Goal: Task Accomplishment & Management: Use online tool/utility

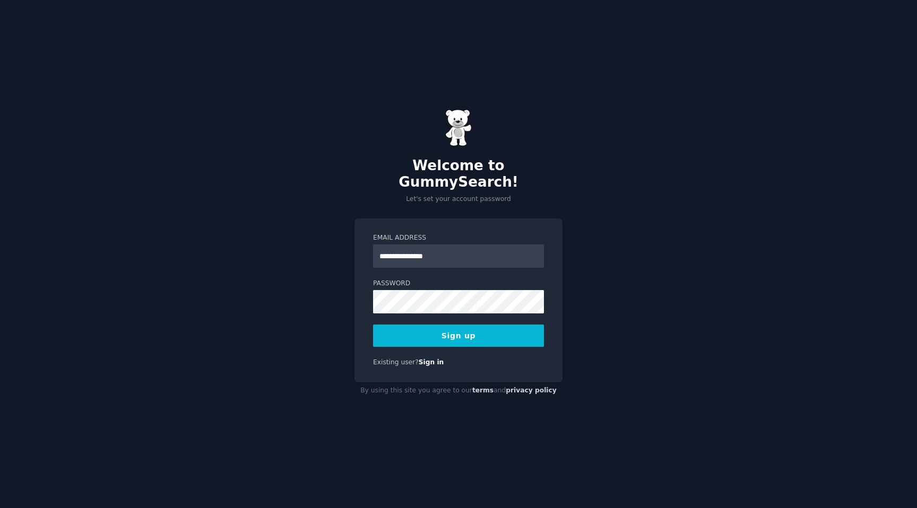
type input "**********"
click at [587, 213] on div "**********" at bounding box center [458, 254] width 917 height 508
click at [447, 328] on button "Sign up" at bounding box center [458, 336] width 171 height 22
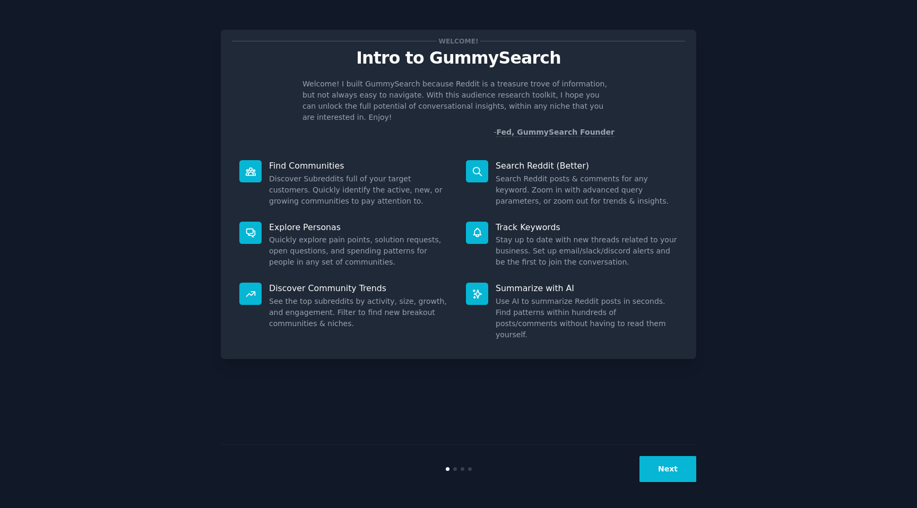
click at [663, 465] on button "Next" at bounding box center [667, 469] width 57 height 26
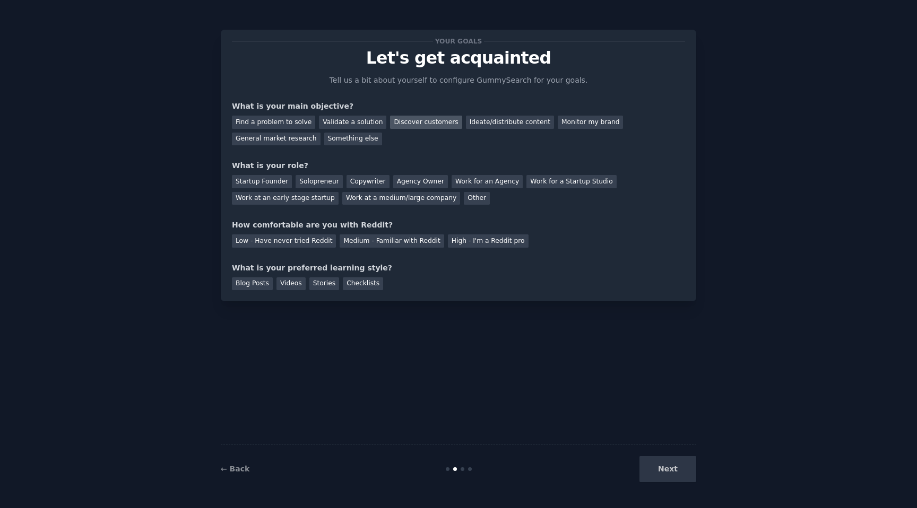
click at [423, 126] on div "Discover customers" at bounding box center [426, 122] width 72 height 13
click at [283, 120] on div "Find a problem to solve" at bounding box center [273, 122] width 83 height 13
click at [398, 122] on div "Discover customers" at bounding box center [426, 122] width 72 height 13
click at [269, 185] on div "Startup Founder" at bounding box center [262, 181] width 60 height 13
click at [301, 245] on div "Low - Have never tried Reddit" at bounding box center [284, 241] width 104 height 13
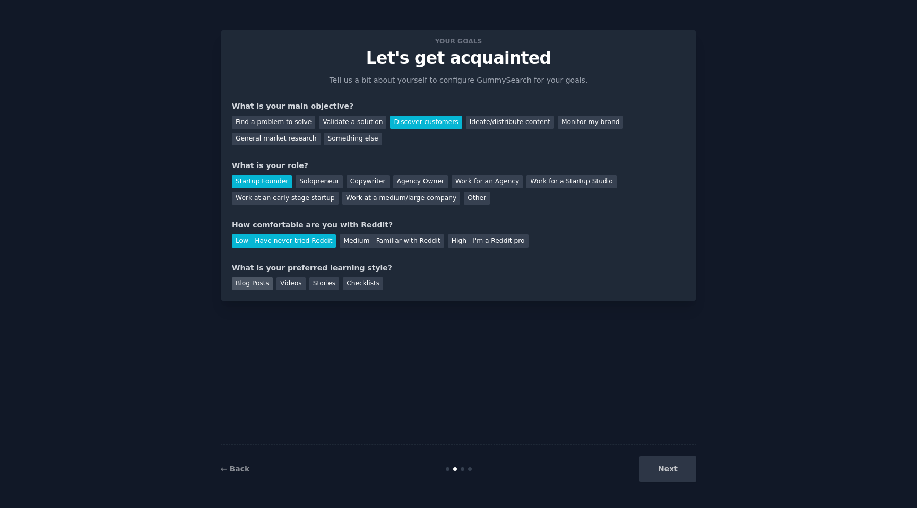
click at [255, 285] on div "Blog Posts" at bounding box center [252, 284] width 41 height 13
click at [353, 284] on div "Checklists" at bounding box center [363, 284] width 40 height 13
click at [662, 470] on button "Next" at bounding box center [667, 469] width 57 height 26
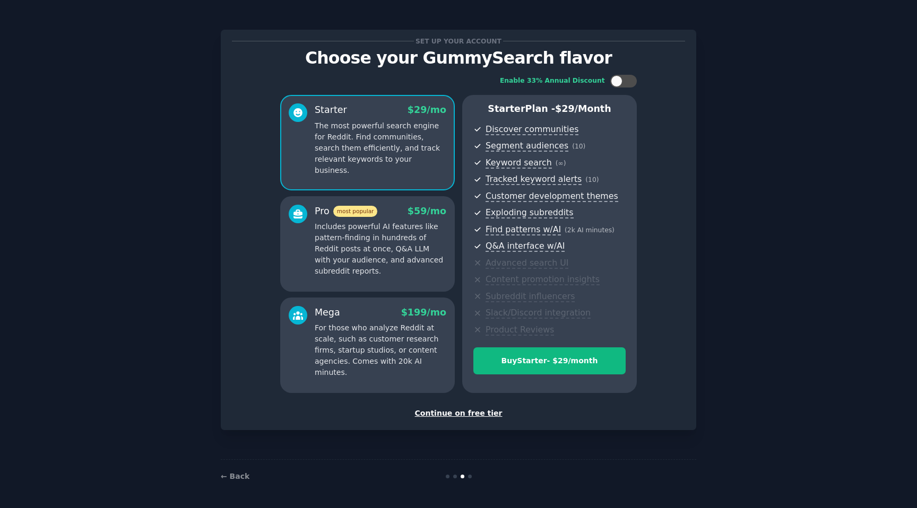
click at [460, 414] on div "Continue on free tier" at bounding box center [458, 413] width 453 height 11
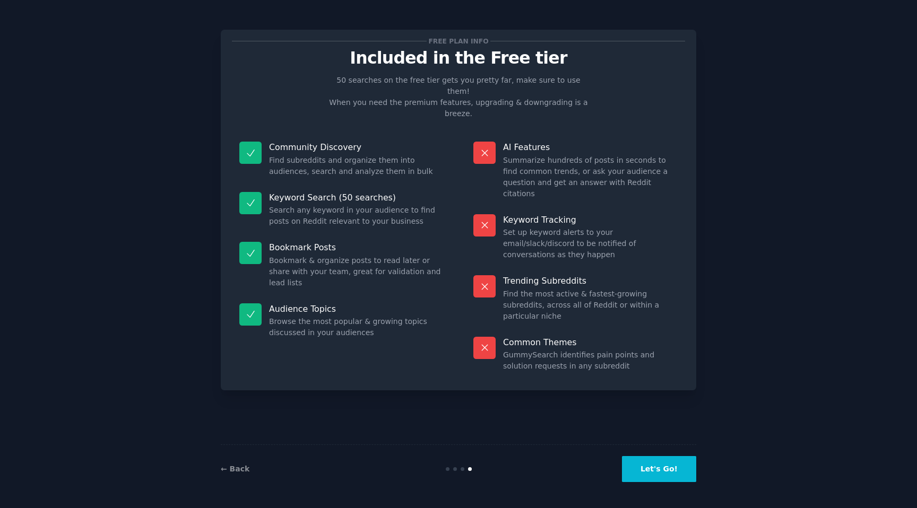
click at [666, 475] on button "Let's Go!" at bounding box center [659, 469] width 74 height 26
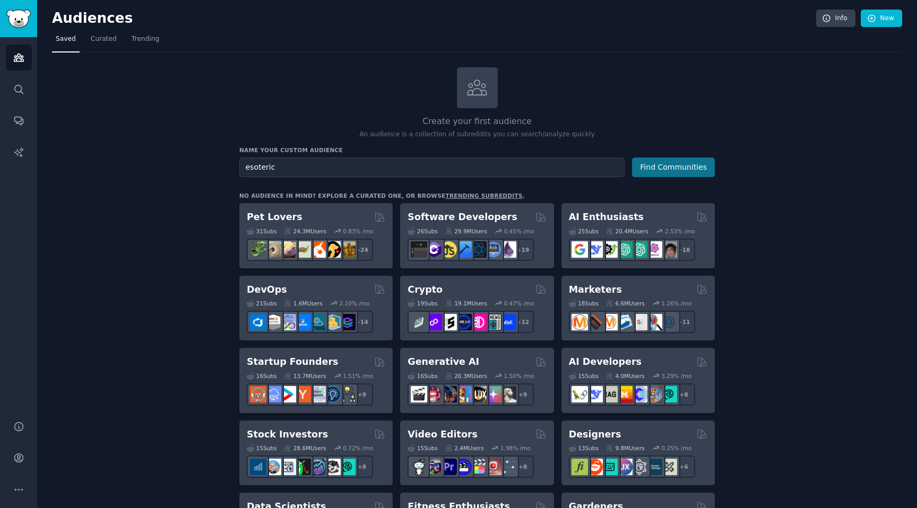
type input "esoteric"
click at [679, 170] on button "Find Communities" at bounding box center [673, 168] width 83 height 20
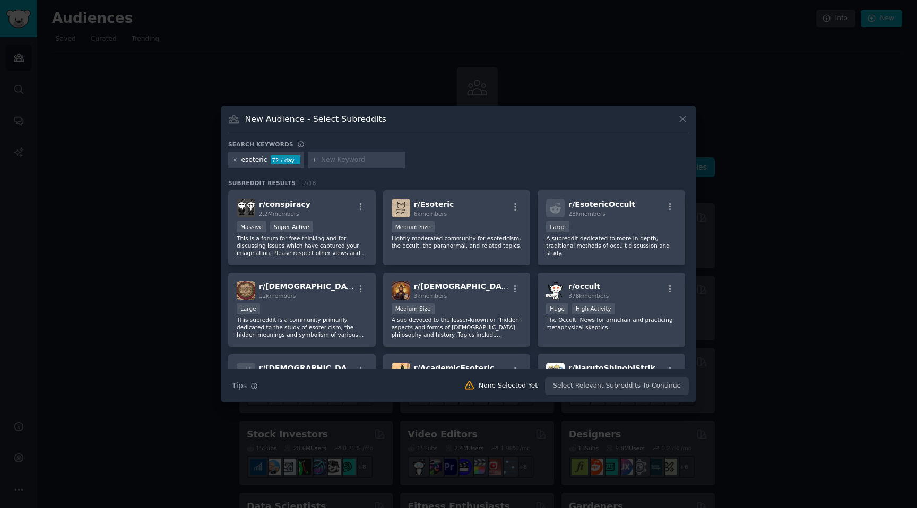
click at [352, 161] on input "text" at bounding box center [361, 160] width 81 height 10
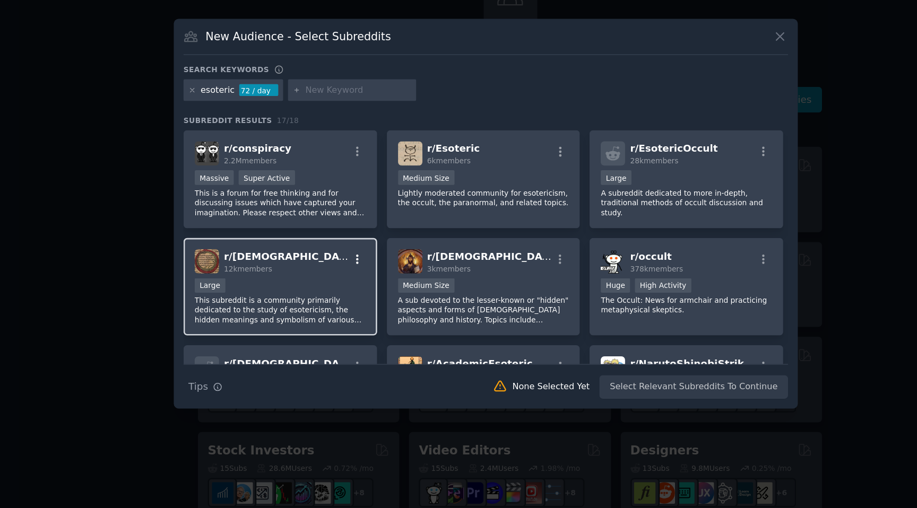
click at [360, 288] on icon "button" at bounding box center [361, 288] width 2 height 7
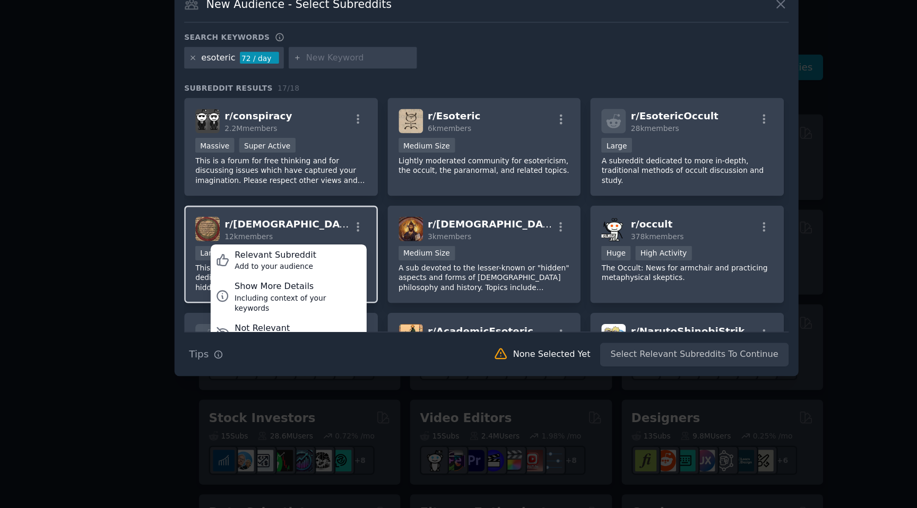
click at [343, 283] on div "r/ Esotericism 12k members Relevant Subreddit Add to your audience Show More De…" at bounding box center [302, 290] width 131 height 19
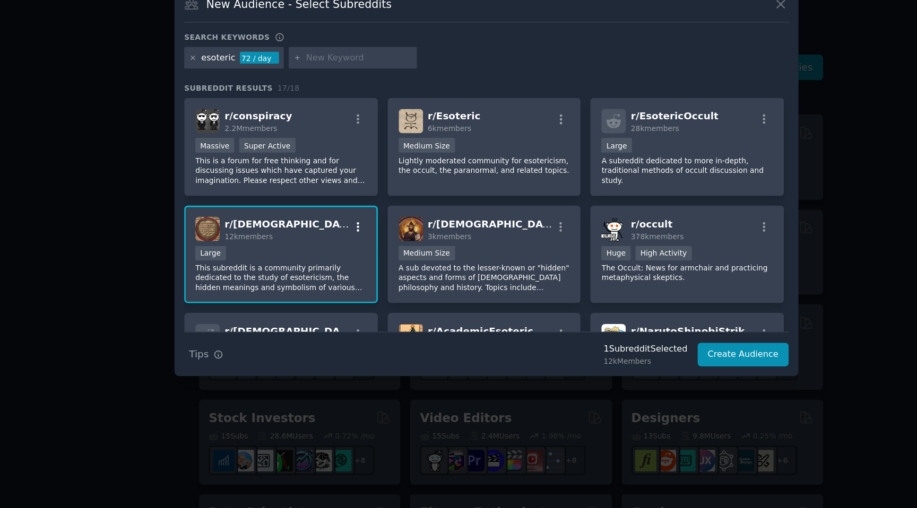
click at [359, 288] on icon "button" at bounding box center [361, 289] width 10 height 10
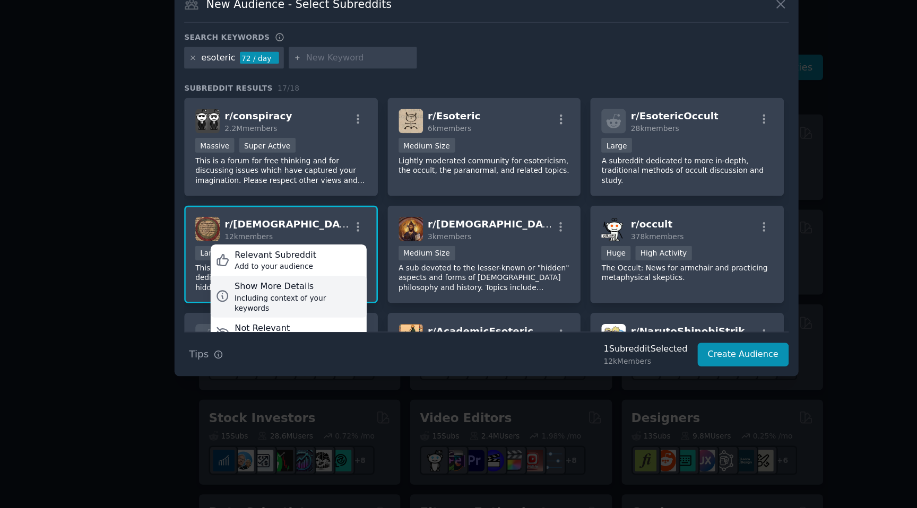
click at [292, 337] on div "Show More Details" at bounding box center [314, 335] width 97 height 10
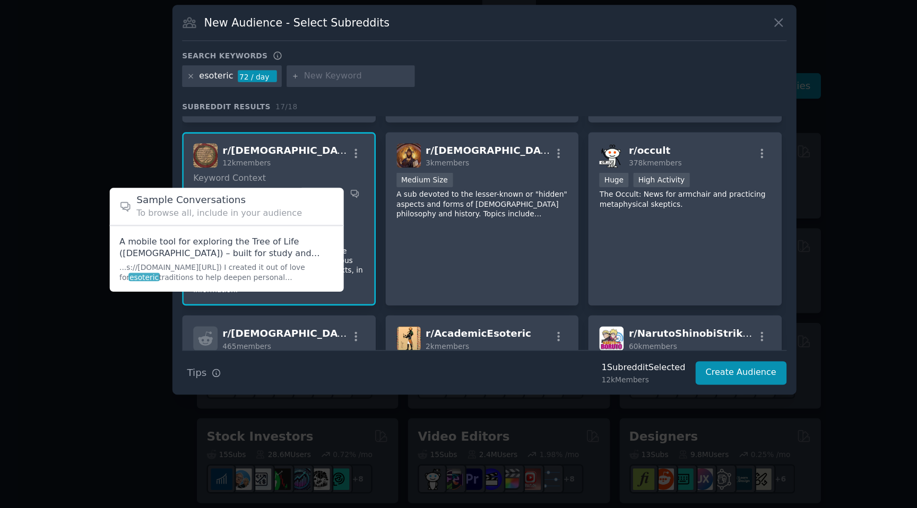
click at [254, 300] on span at bounding box center [261, 299] width 163 height 43
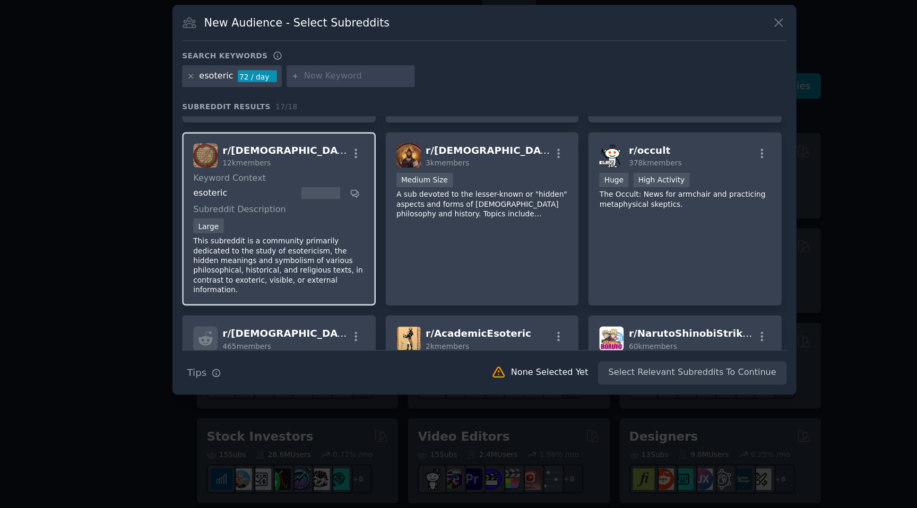
click at [318, 237] on dt "Keyword Context" at bounding box center [300, 238] width 127 height 10
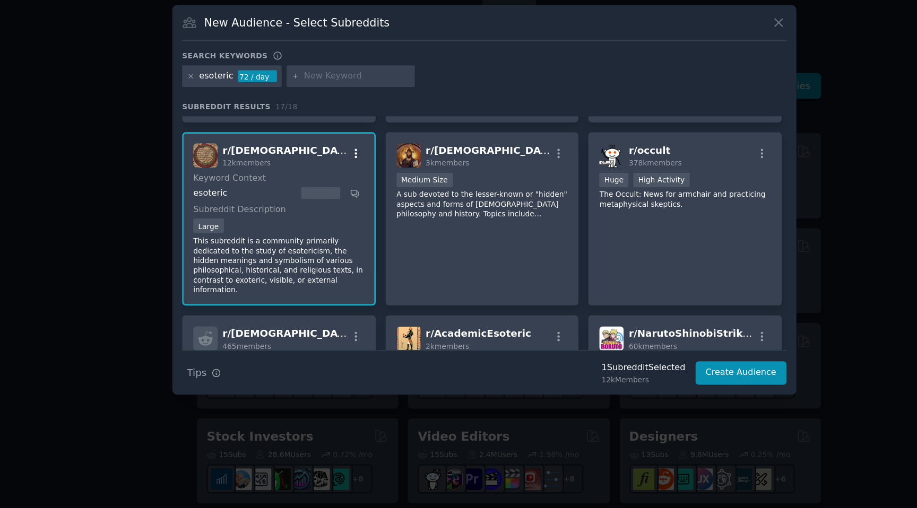
click at [358, 217] on icon "button" at bounding box center [361, 219] width 10 height 10
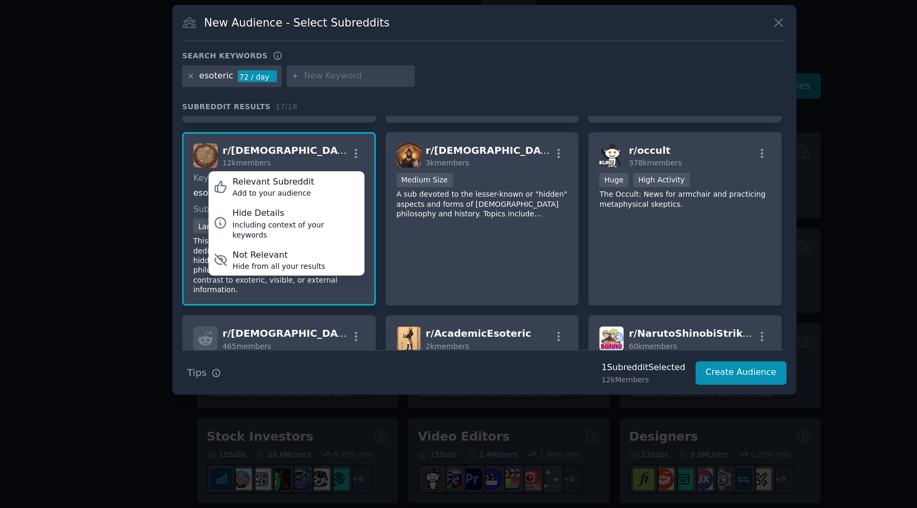
click at [323, 219] on div "r/ Esotericism 12k members Relevant Subreddit Add to your audience Hide Details…" at bounding box center [302, 220] width 131 height 19
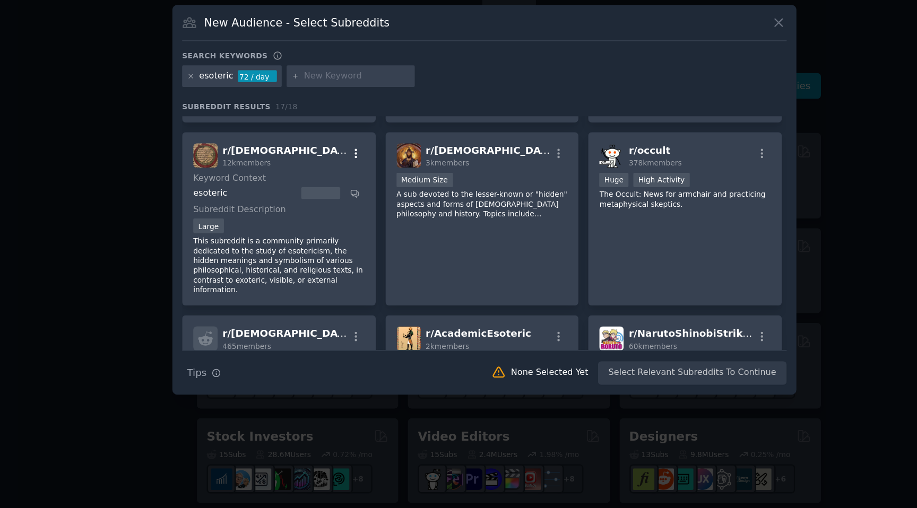
click at [360, 215] on icon "button" at bounding box center [361, 219] width 10 height 10
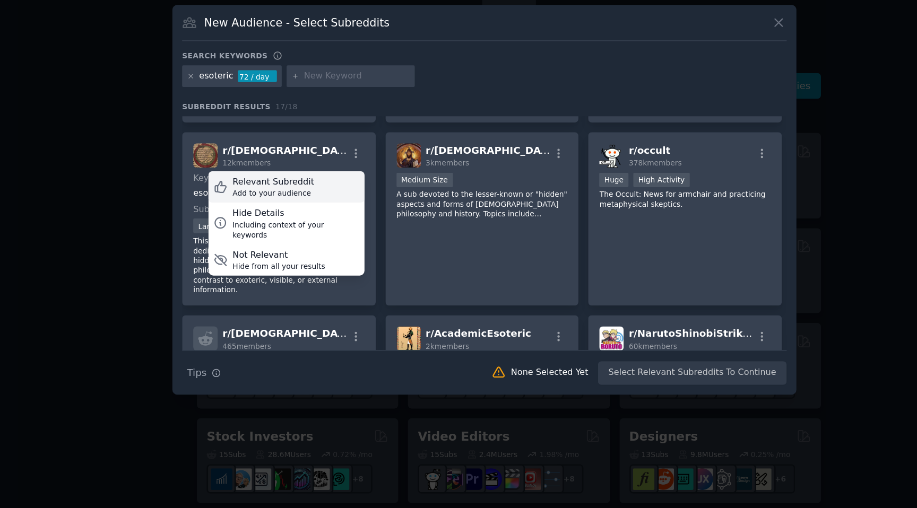
click at [287, 247] on div "Add to your audience" at bounding box center [298, 248] width 62 height 7
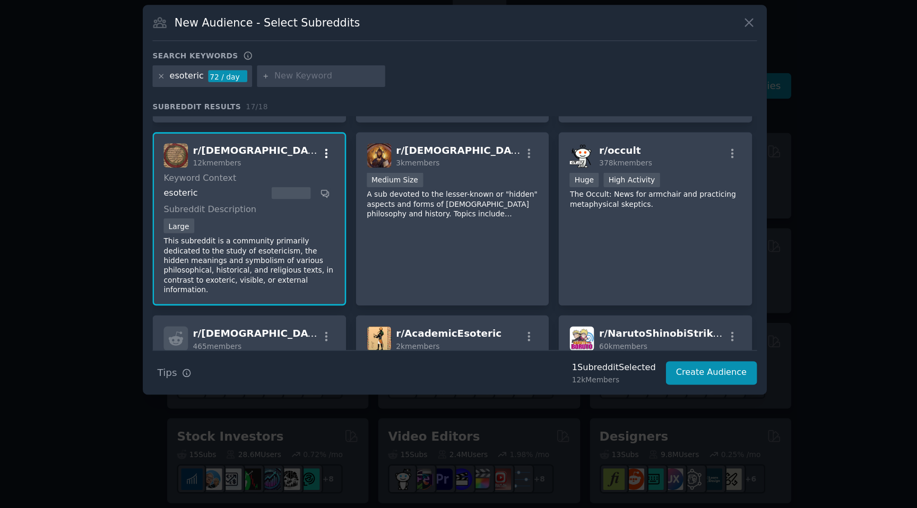
click at [360, 219] on icon "button" at bounding box center [361, 218] width 2 height 7
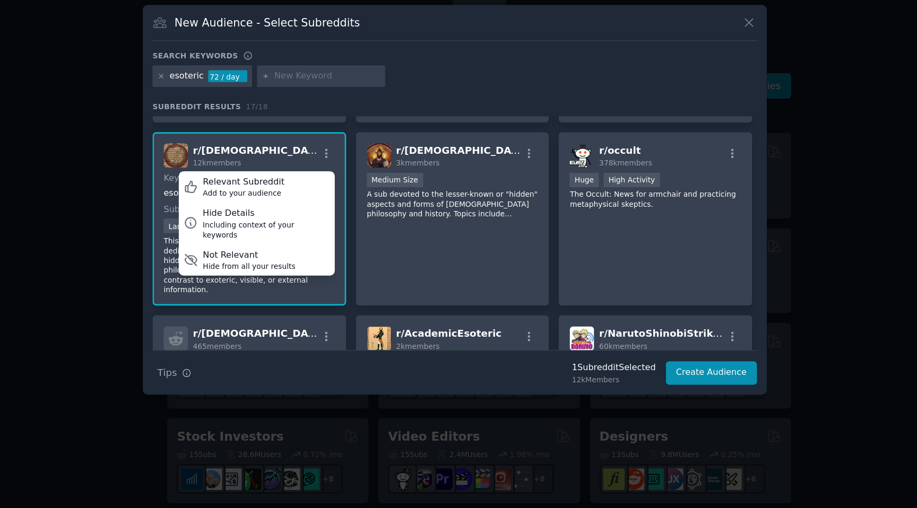
click at [345, 219] on div "r/ Esotericism 12k members Relevant Subreddit Add to your audience Hide Details…" at bounding box center [302, 220] width 131 height 19
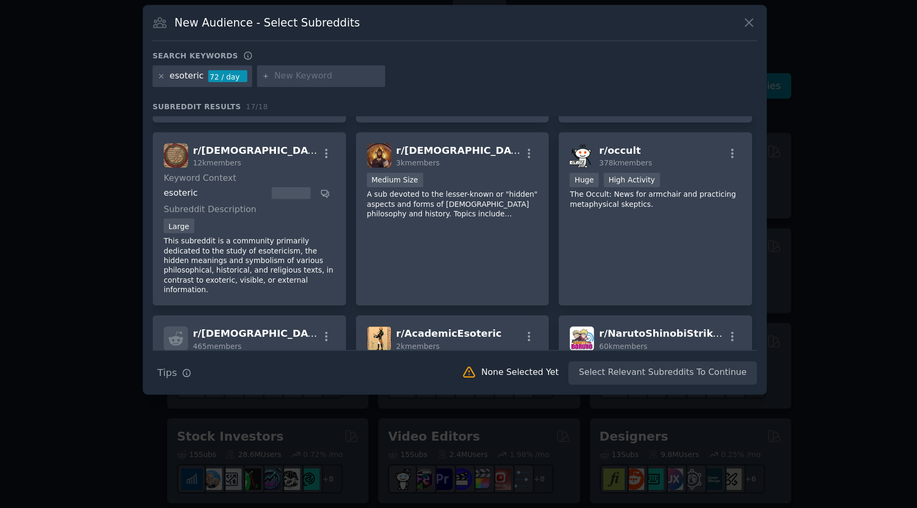
click at [250, 249] on div "esoteric" at bounding box center [276, 250] width 79 height 10
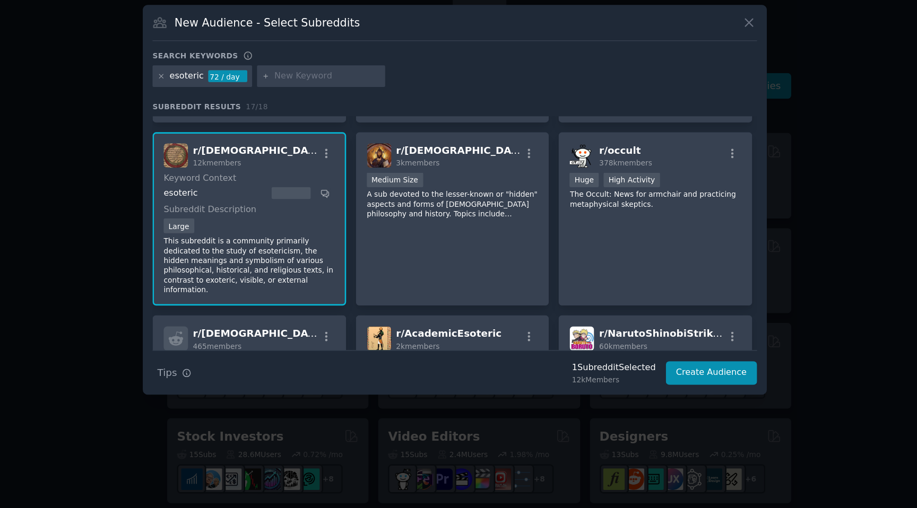
click at [279, 217] on span "r/ Esotericism" at bounding box center [309, 216] width 101 height 8
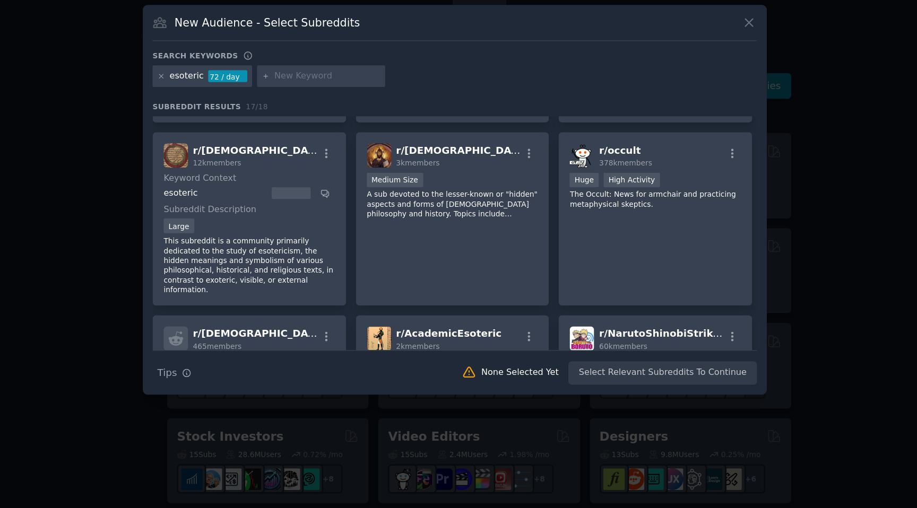
click at [271, 218] on span "r/ Esotericism" at bounding box center [309, 216] width 101 height 8
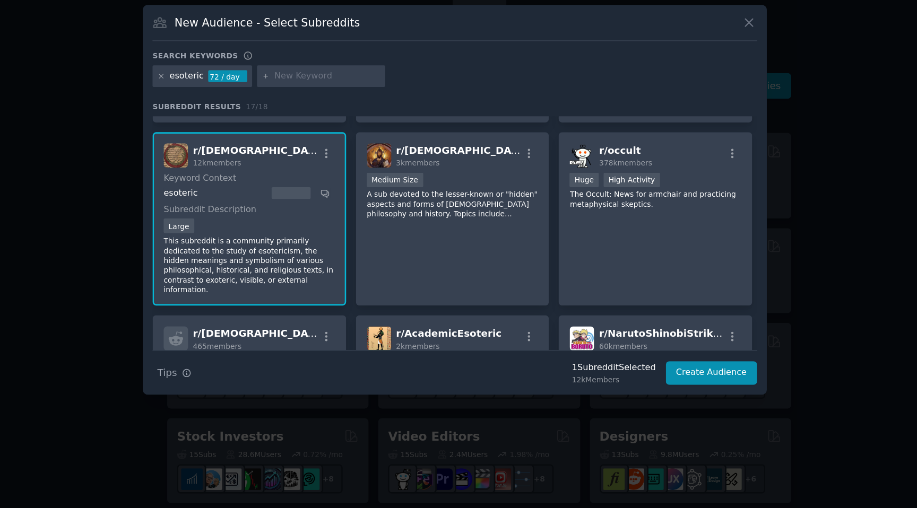
click at [271, 218] on span "r/ Esotericism" at bounding box center [309, 216] width 101 height 8
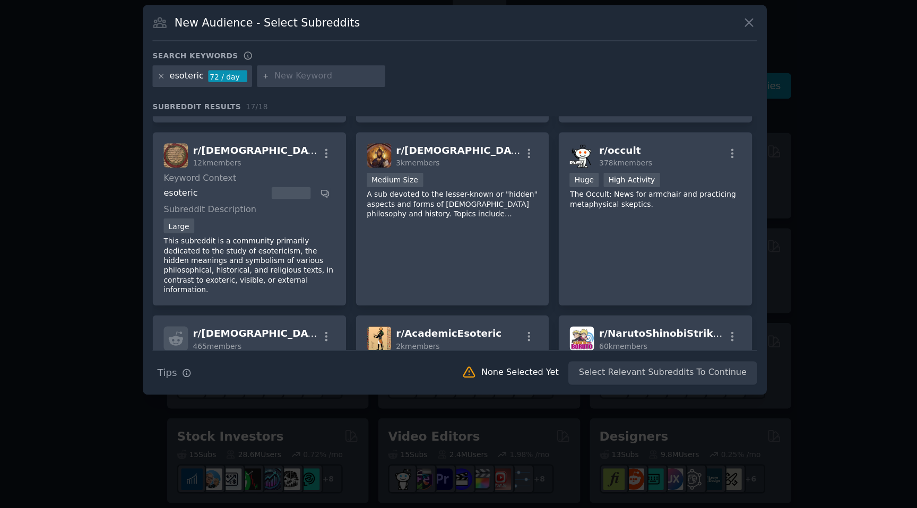
click at [263, 218] on span "r/ Esotericism" at bounding box center [309, 216] width 101 height 8
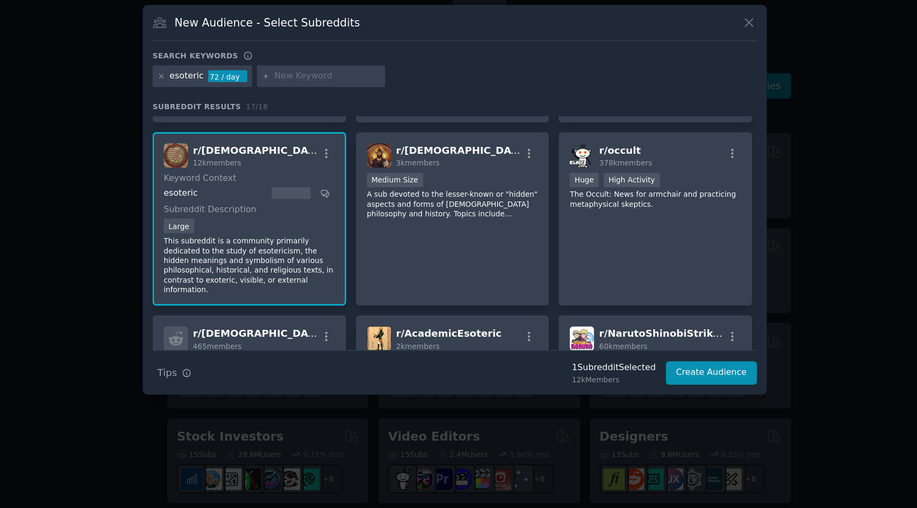
click at [263, 218] on span "r/ Esotericism" at bounding box center [309, 216] width 101 height 8
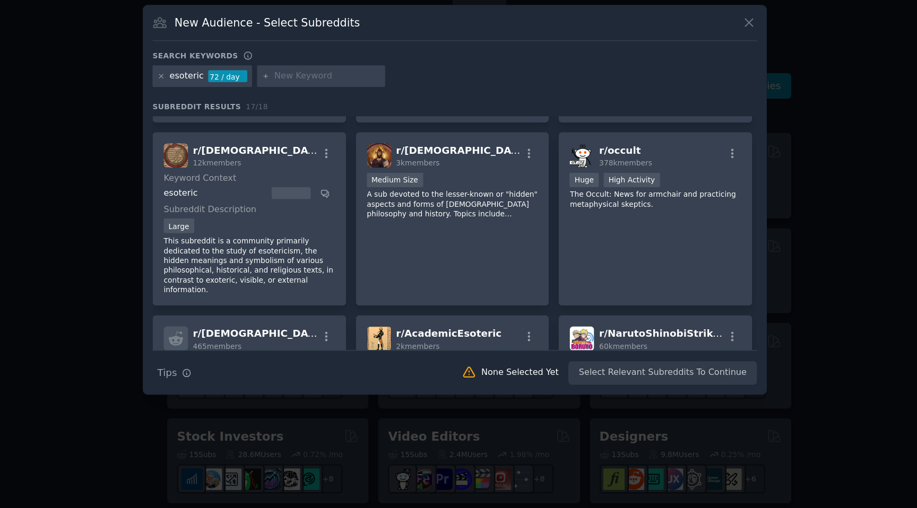
click at [263, 218] on span "r/ Esotericism" at bounding box center [309, 216] width 101 height 8
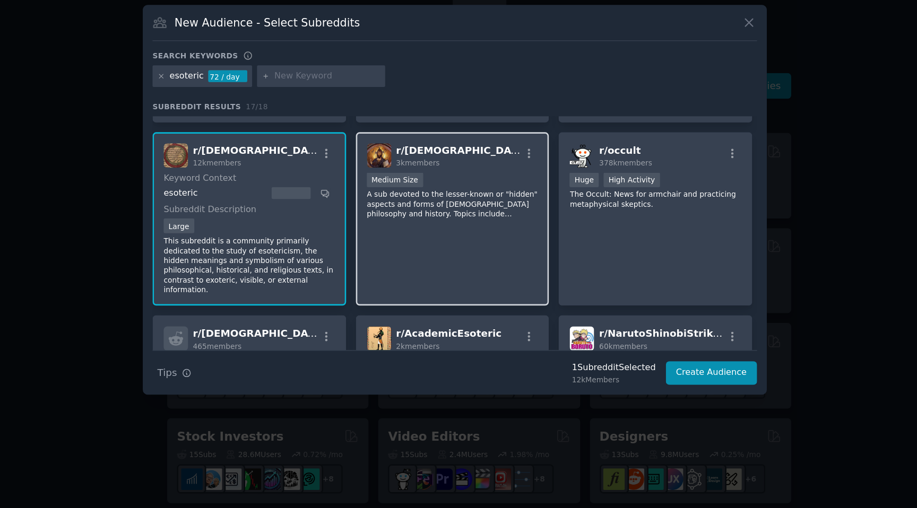
click at [456, 264] on p "A sub devoted to the lesser-known or "hidden" aspects and forms of [DEMOGRAPHIC…" at bounding box center [457, 257] width 131 height 22
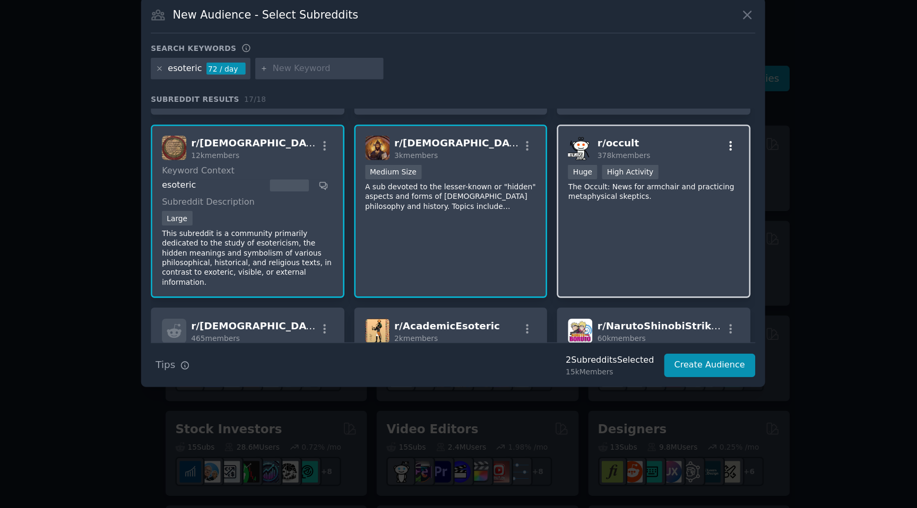
click at [668, 220] on icon "button" at bounding box center [670, 219] width 10 height 10
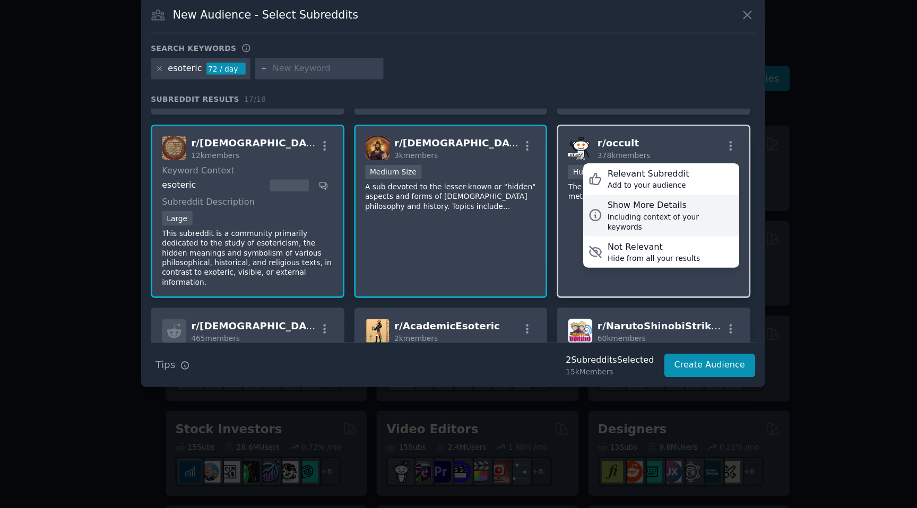
click at [599, 265] on div "Show More Details" at bounding box center [624, 265] width 97 height 10
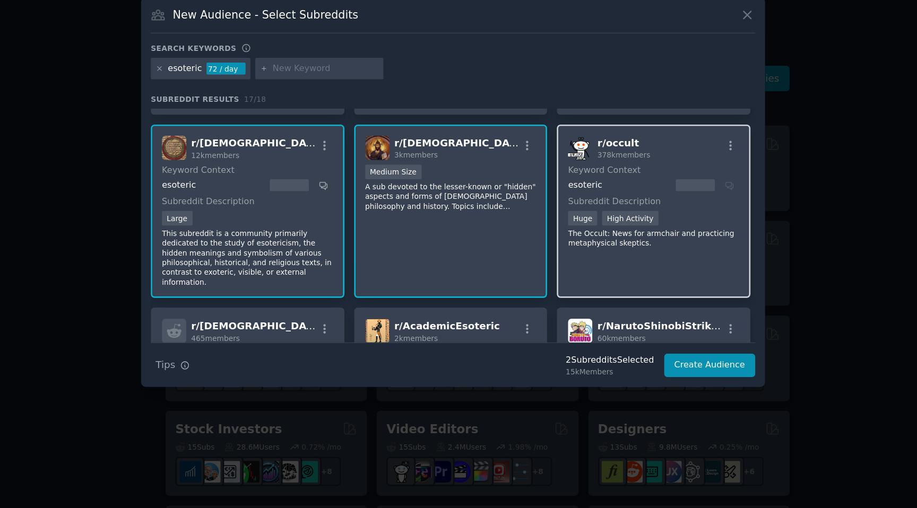
click at [578, 288] on p "The Occult: News for armchair and practicing metaphysical skeptics." at bounding box center [611, 289] width 131 height 15
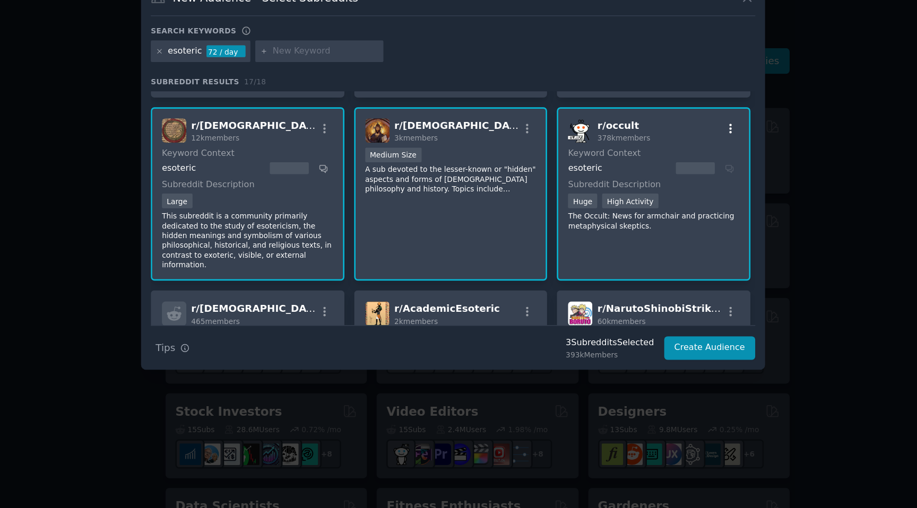
click at [669, 219] on icon "button" at bounding box center [670, 219] width 10 height 10
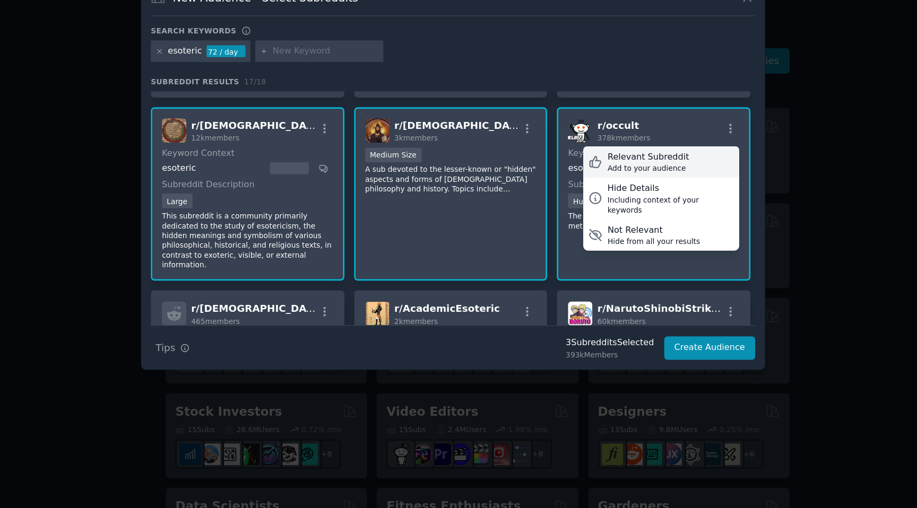
click at [590, 245] on div "Add to your audience" at bounding box center [607, 248] width 62 height 7
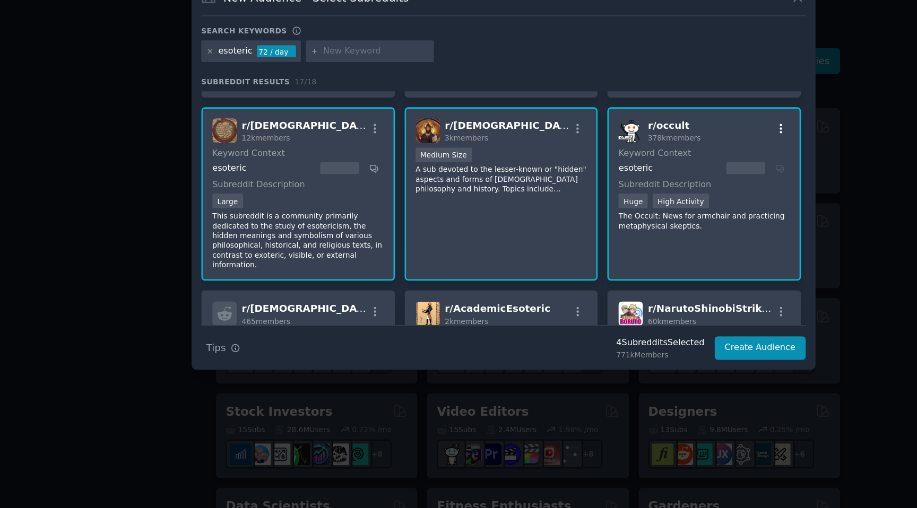
click at [672, 219] on button "button" at bounding box center [669, 219] width 13 height 10
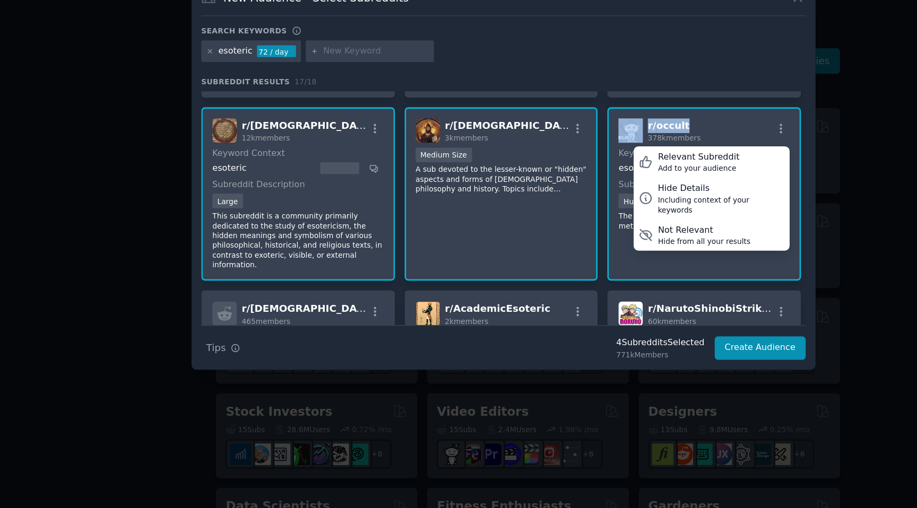
drag, startPoint x: 598, startPoint y: 214, endPoint x: 558, endPoint y: 214, distance: 40.3
click at [558, 214] on div "r/ occult 378k members Relevant Subreddit Add to your audience Hide Details Inc…" at bounding box center [611, 220] width 131 height 19
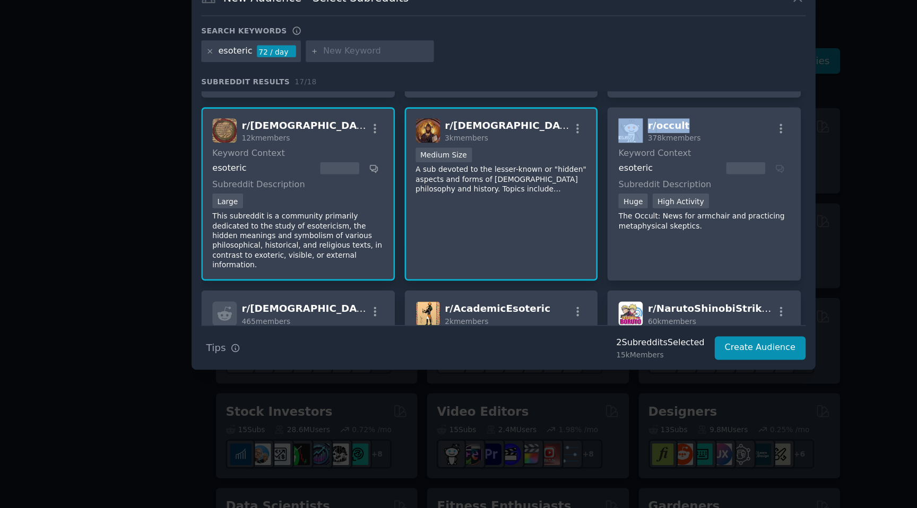
copy div "r/ occult"
click at [574, 214] on span "r/ occult" at bounding box center [584, 216] width 32 height 8
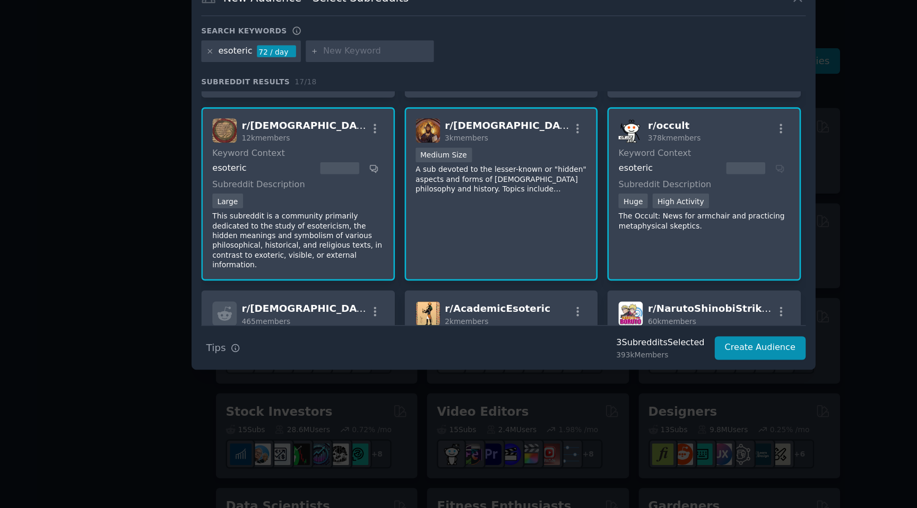
click at [579, 217] on span "r/ occult" at bounding box center [584, 216] width 32 height 8
click at [578, 217] on span "r/ occult" at bounding box center [584, 216] width 32 height 8
click at [552, 222] on img at bounding box center [555, 220] width 19 height 19
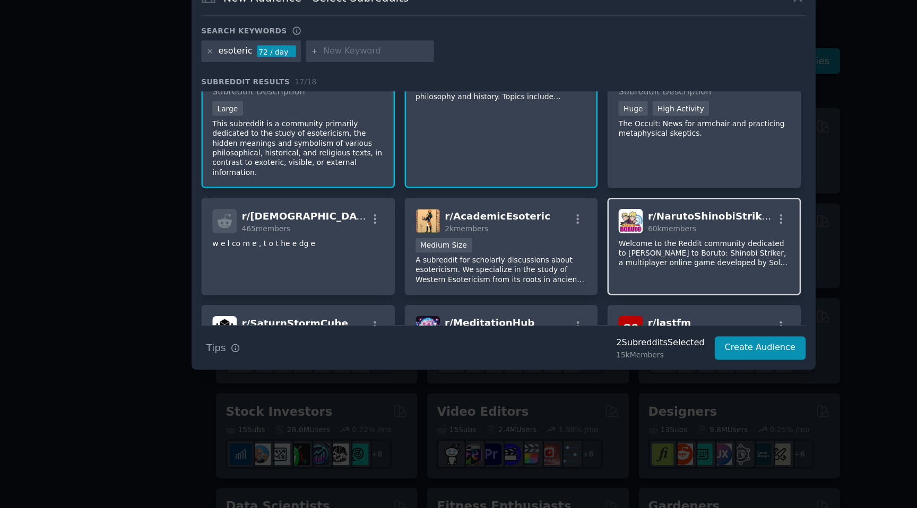
scroll to position [140, 0]
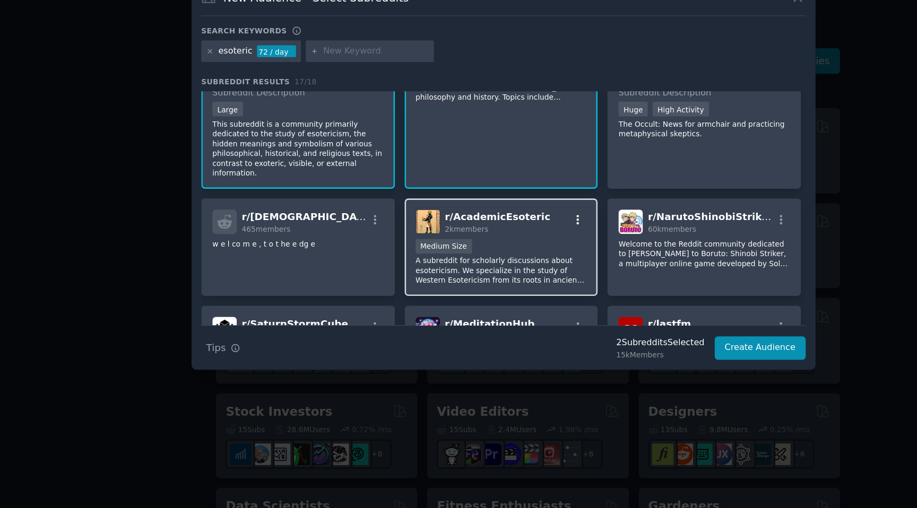
click at [514, 289] on icon "button" at bounding box center [515, 289] width 10 height 10
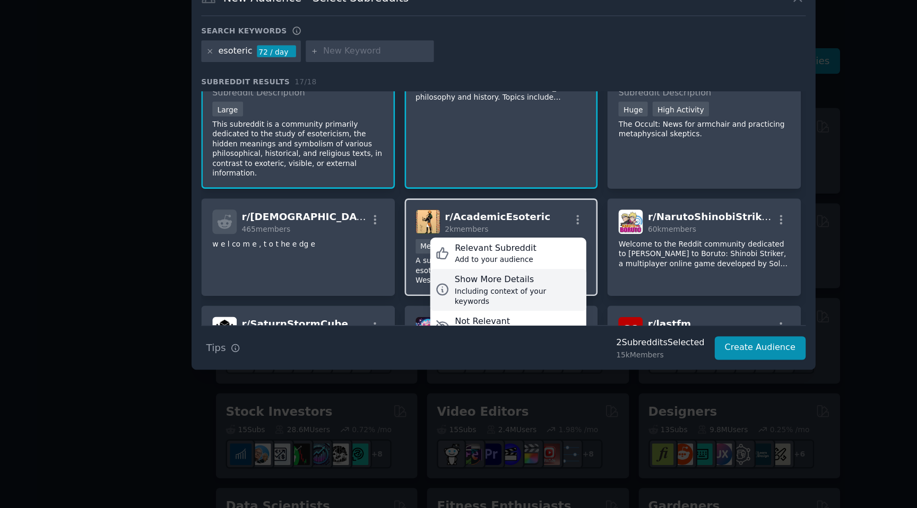
click at [438, 339] on div "Including context of your keywords" at bounding box center [469, 346] width 97 height 15
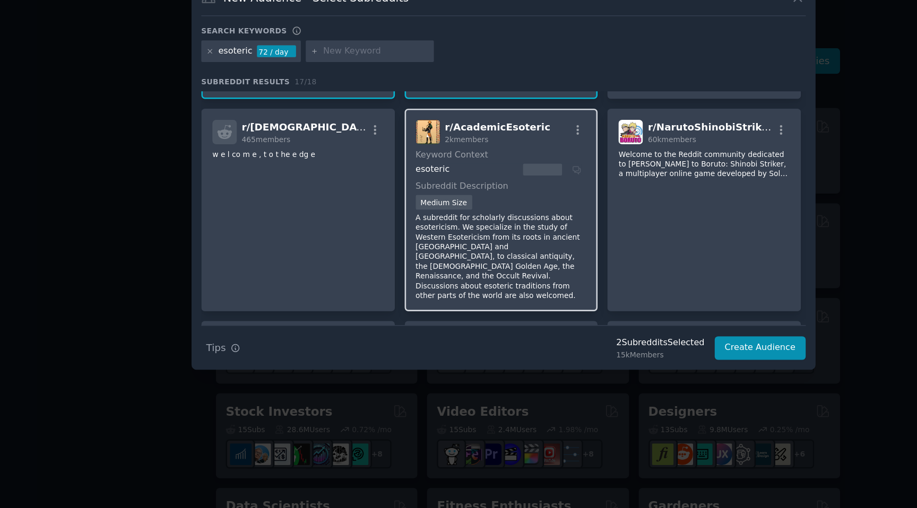
scroll to position [215, 0]
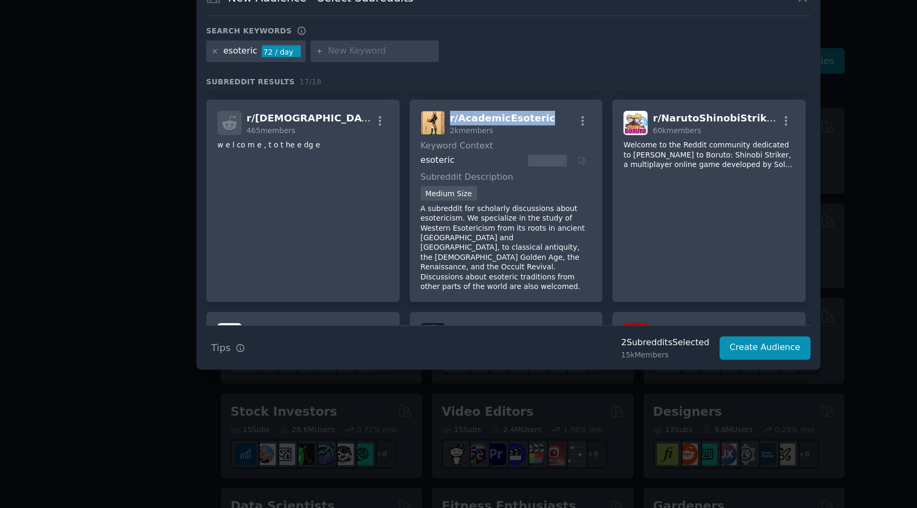
drag, startPoint x: 484, startPoint y: 210, endPoint x: 420, endPoint y: 211, distance: 64.2
click at [413, 209] on div "r/ AcademicEsoteric 2k members" at bounding box center [457, 214] width 131 height 19
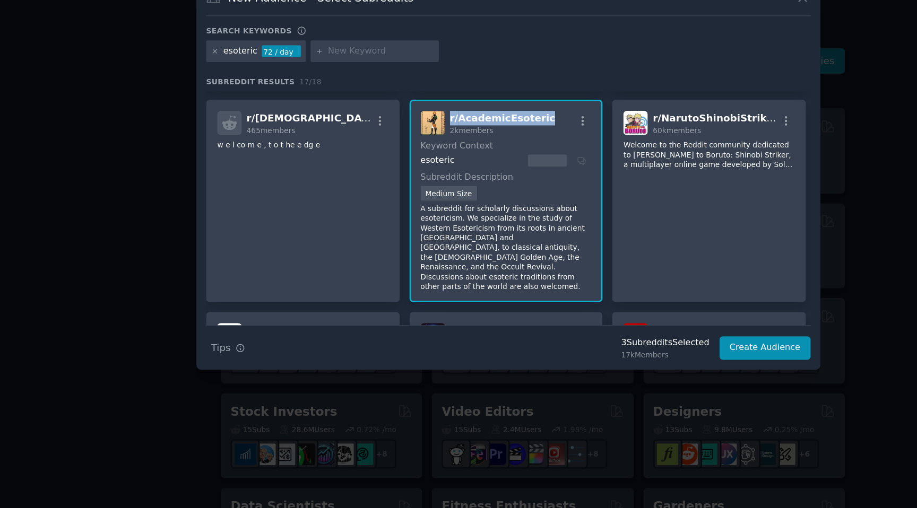
copy span "r/ AcademicEsoteric"
click at [457, 221] on div "2k members" at bounding box center [454, 219] width 81 height 7
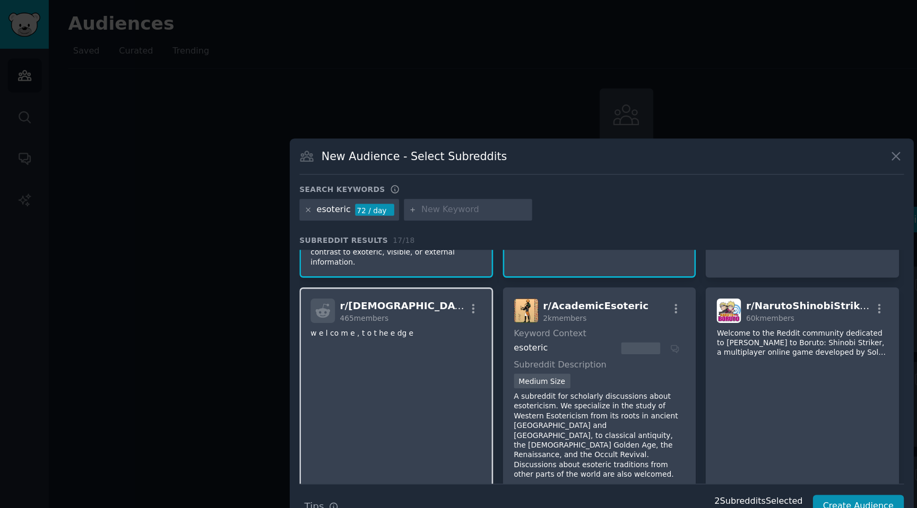
scroll to position [184, 0]
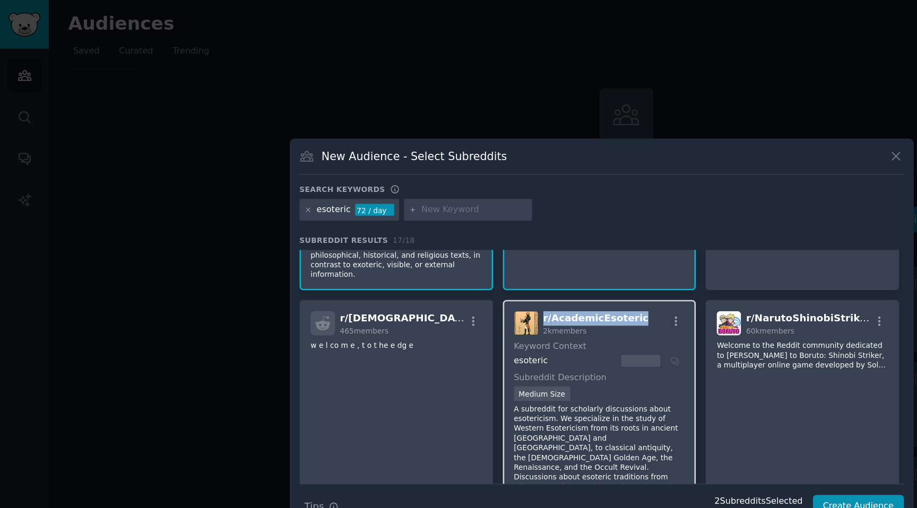
drag, startPoint x: 483, startPoint y: 241, endPoint x: 412, endPoint y: 241, distance: 71.6
click at [412, 241] on div "r/ AcademicEsoteric 2k members" at bounding box center [457, 246] width 131 height 19
copy span "r/ AcademicEsoteric"
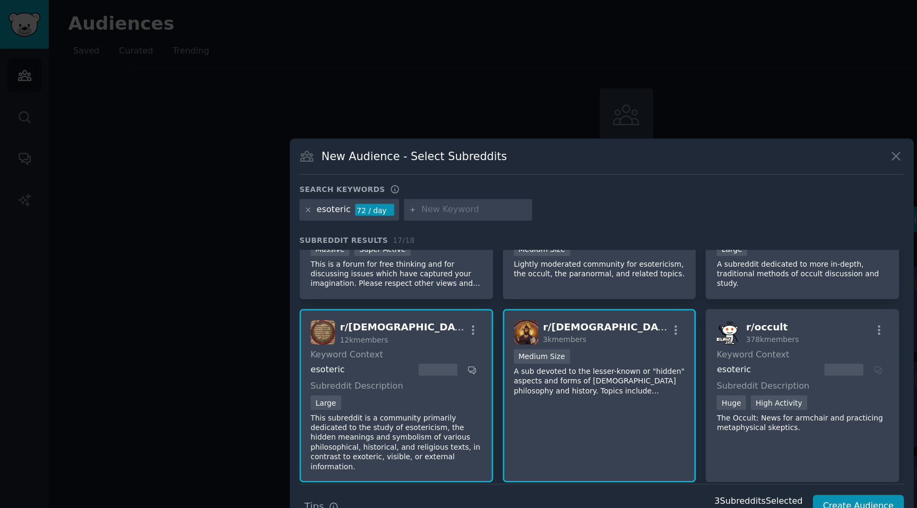
scroll to position [0, 0]
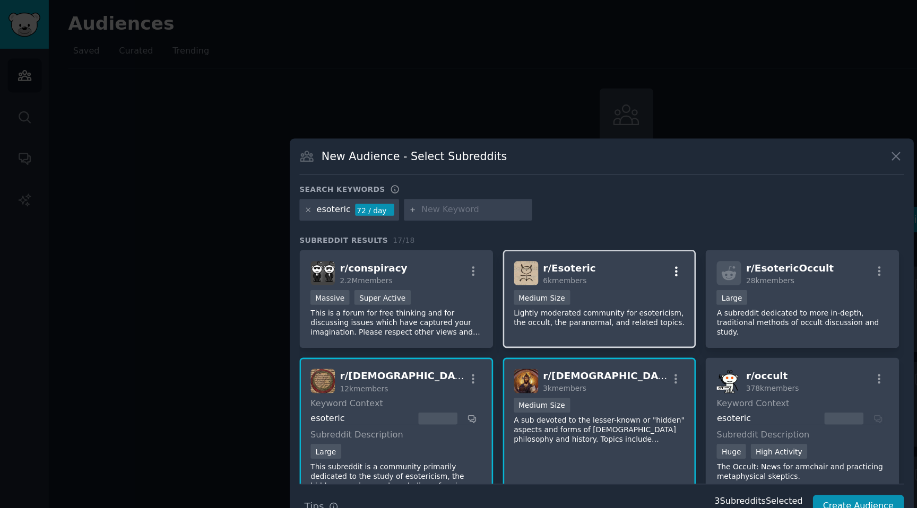
click at [516, 205] on icon "button" at bounding box center [515, 207] width 10 height 10
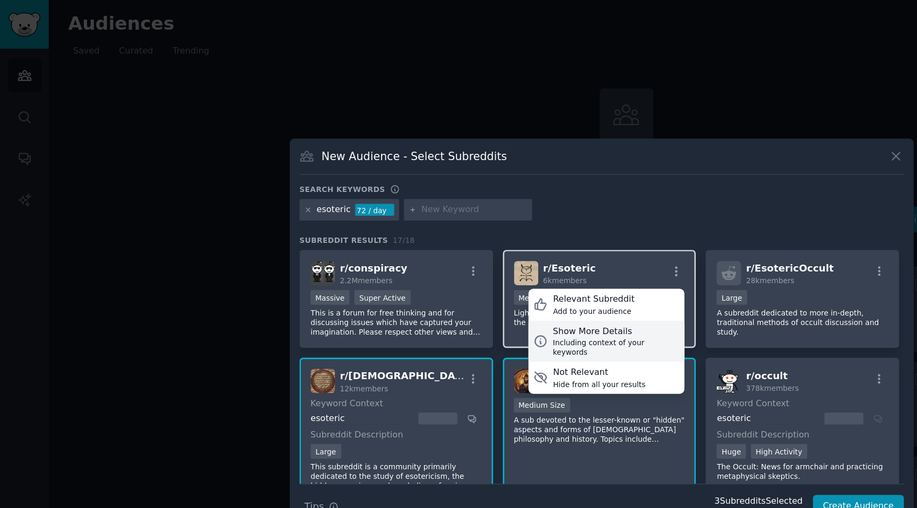
click at [441, 256] on div "Show More Details" at bounding box center [469, 253] width 97 height 10
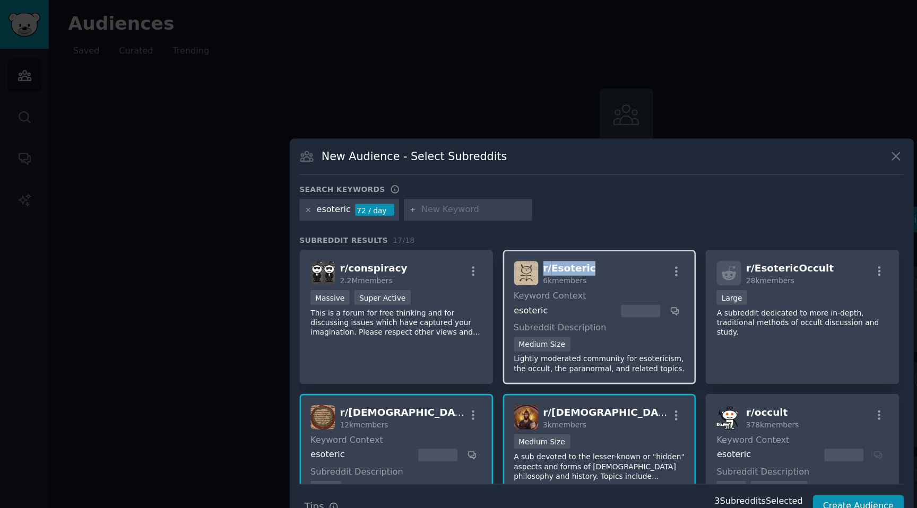
drag, startPoint x: 443, startPoint y: 203, endPoint x: 411, endPoint y: 204, distance: 32.4
click at [411, 204] on div "r/ Esoteric 6k members" at bounding box center [457, 208] width 131 height 19
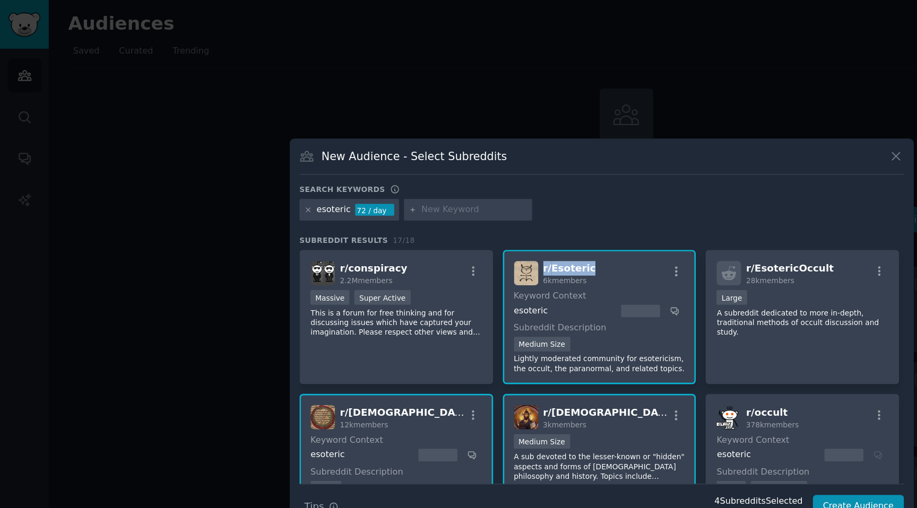
copy span "r/ Esoteric"
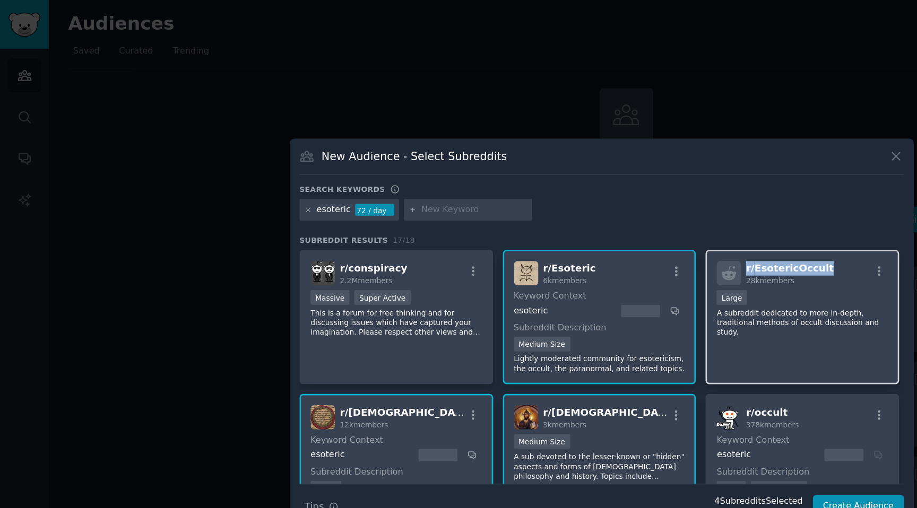
drag, startPoint x: 626, startPoint y: 205, endPoint x: 559, endPoint y: 204, distance: 66.9
click at [562, 206] on div "r/ EsotericOccult 28k members" at bounding box center [611, 208] width 131 height 19
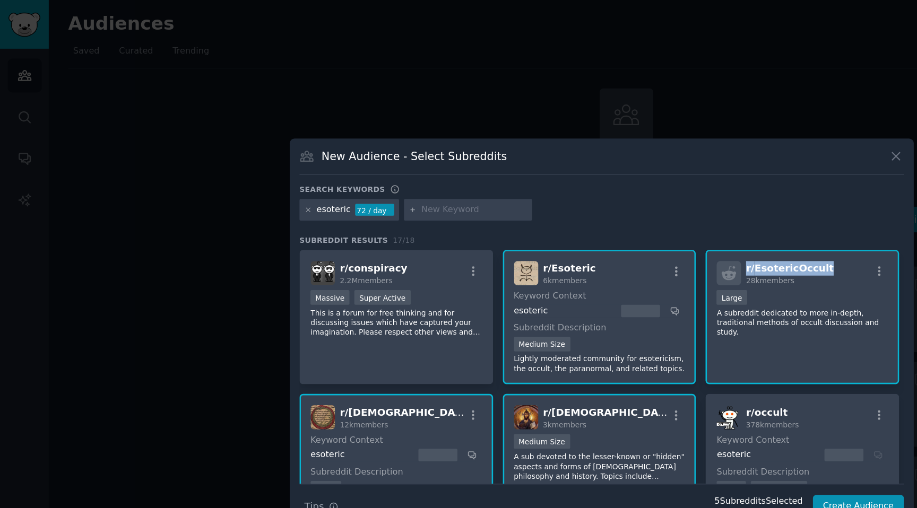
copy span "r/ EsotericOccult"
drag, startPoint x: 446, startPoint y: 204, endPoint x: 410, endPoint y: 205, distance: 36.1
click at [410, 205] on div "r/ Esoteric 6k members" at bounding box center [457, 208] width 131 height 19
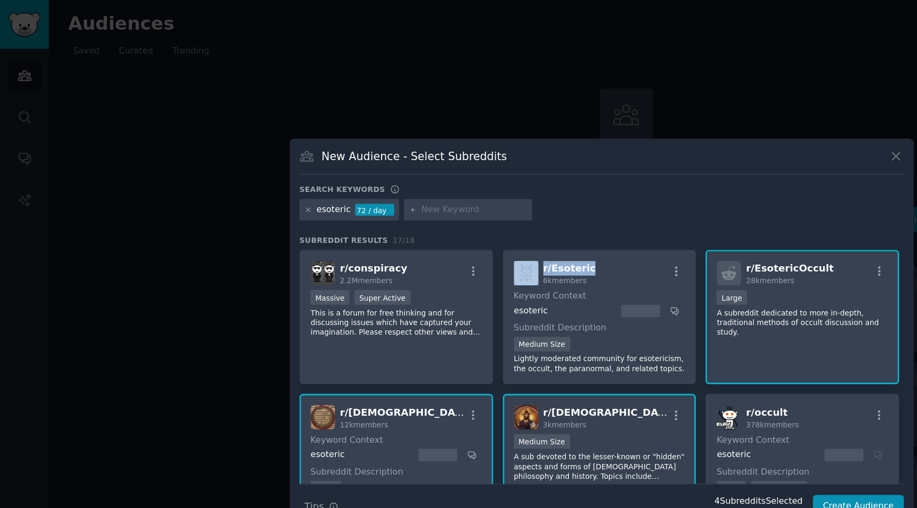
copy div "r/ Esoteric"
drag, startPoint x: 628, startPoint y: 204, endPoint x: 566, endPoint y: 205, distance: 62.6
click at [566, 205] on div "r/ EsotericOccult 28k members" at bounding box center [611, 208] width 131 height 19
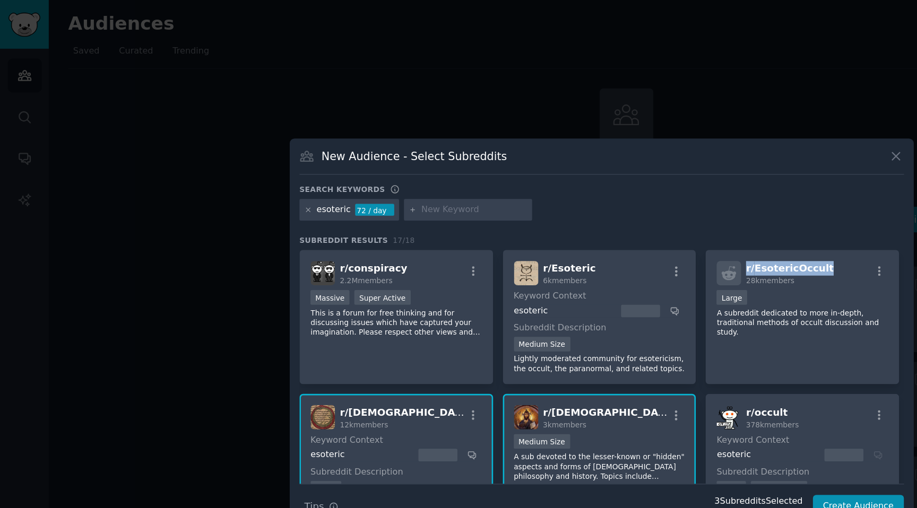
copy span "r/ EsotericOccult"
